Goal: Task Accomplishment & Management: Complete application form

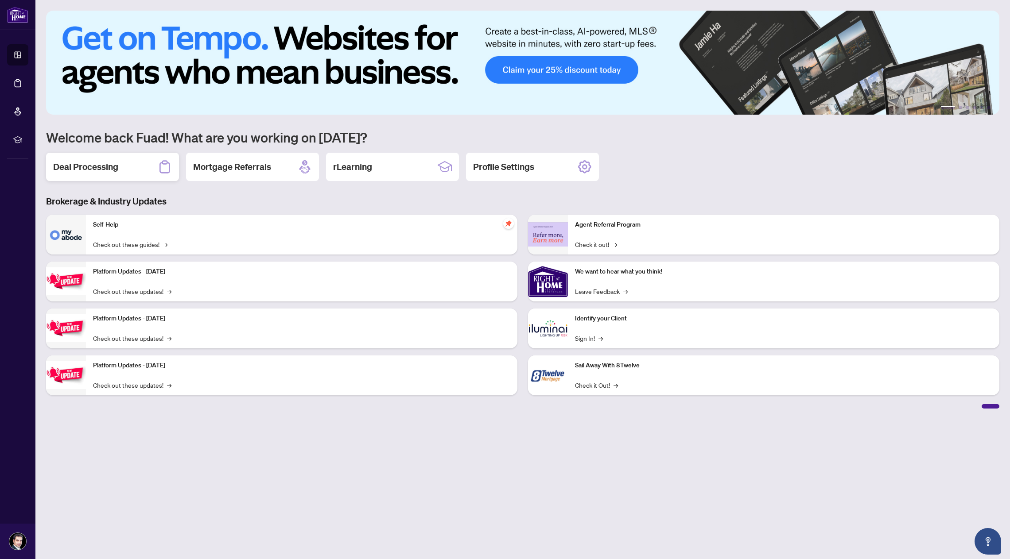
click at [99, 170] on h2 "Deal Processing" at bounding box center [85, 167] width 65 height 12
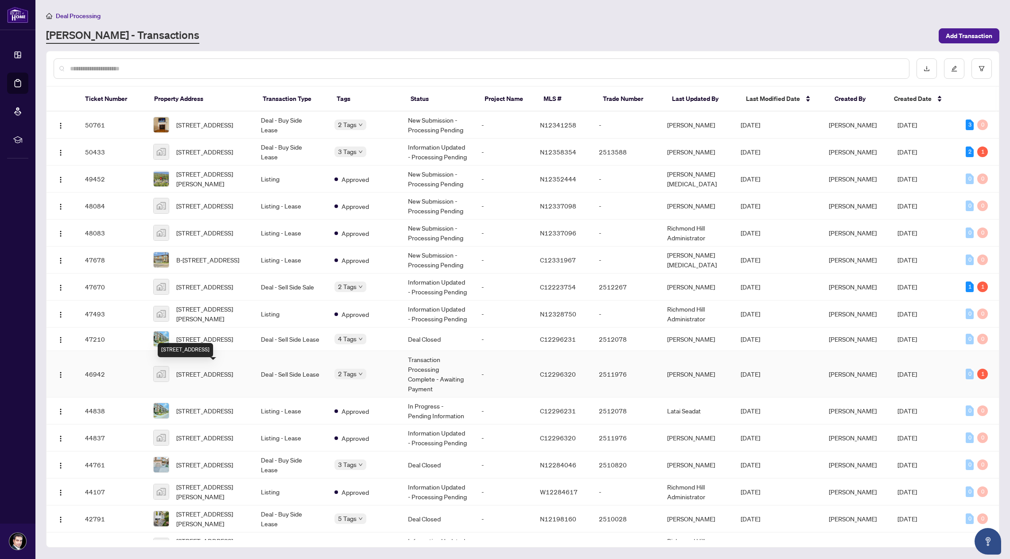
click at [206, 374] on span "[STREET_ADDRESS]" at bounding box center [204, 374] width 57 height 10
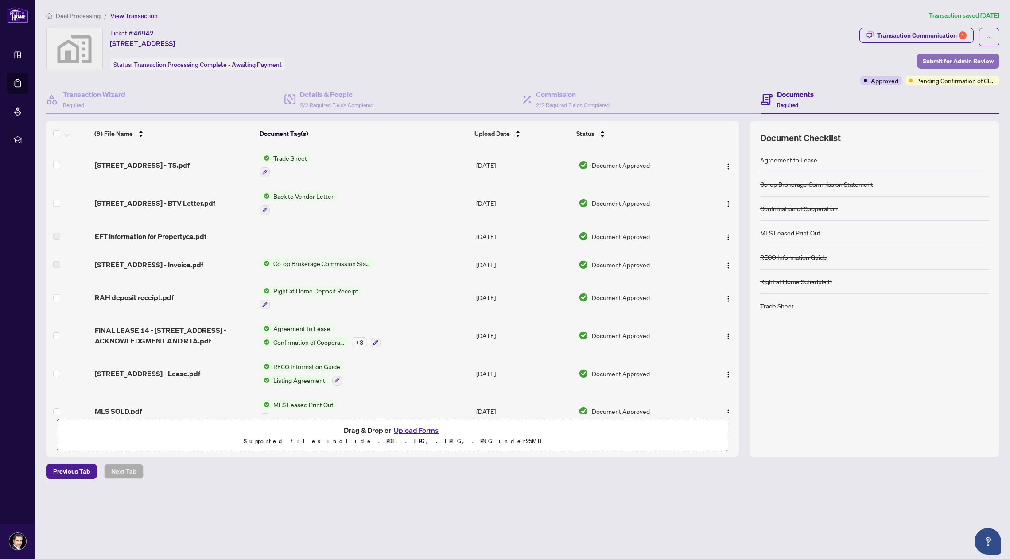
click at [978, 62] on span "Submit for Admin Review" at bounding box center [958, 61] width 71 height 14
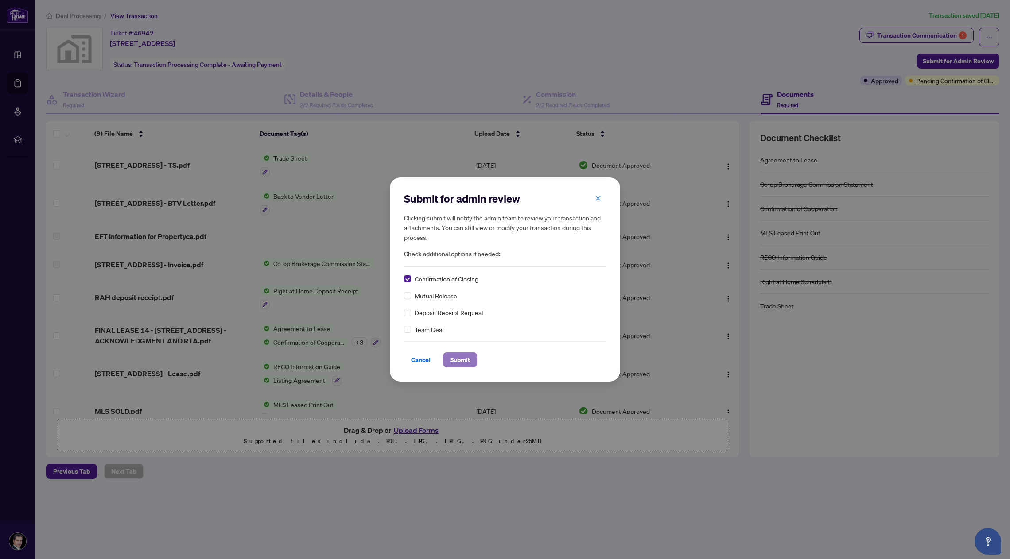
click at [454, 358] on span "Submit" at bounding box center [460, 360] width 20 height 14
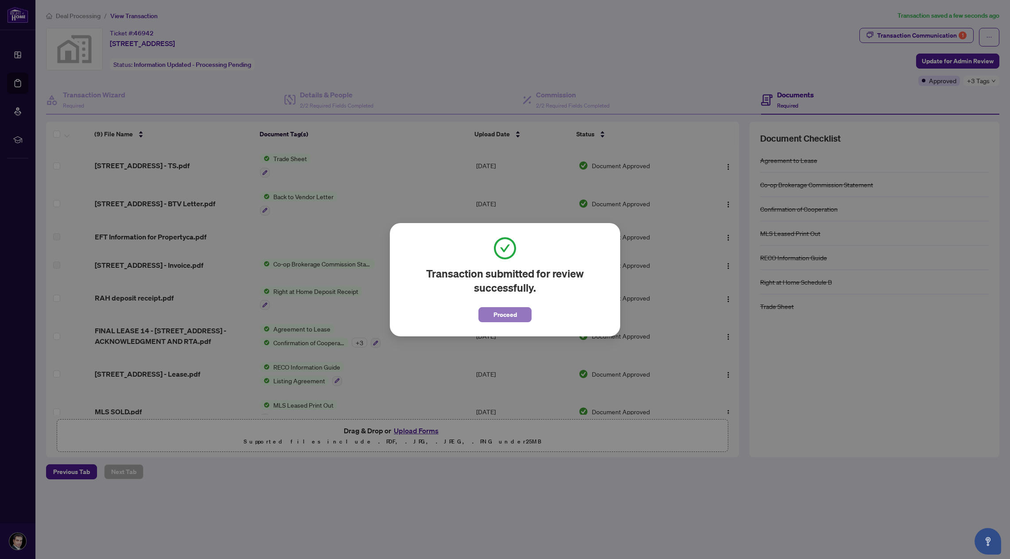
click at [508, 311] on span "Proceed" at bounding box center [504, 315] width 23 height 14
